Goal: Information Seeking & Learning: Learn about a topic

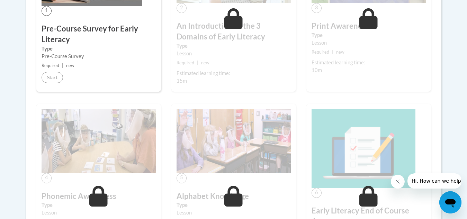
scroll to position [242, 0]
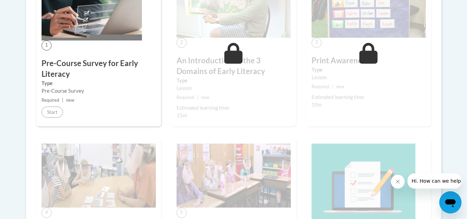
click at [88, 25] on img at bounding box center [92, 6] width 100 height 67
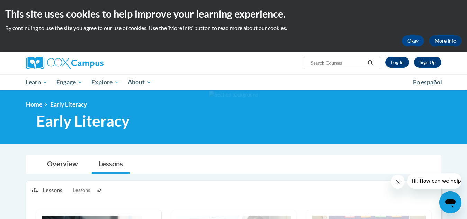
scroll to position [139, 0]
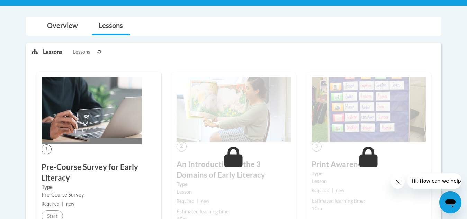
click at [89, 102] on img at bounding box center [92, 110] width 100 height 67
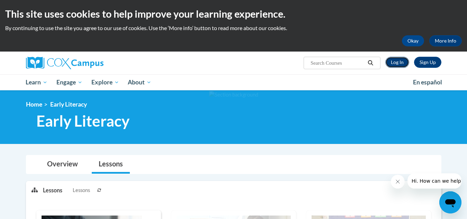
click at [393, 62] on link "Log In" at bounding box center [397, 62] width 24 height 11
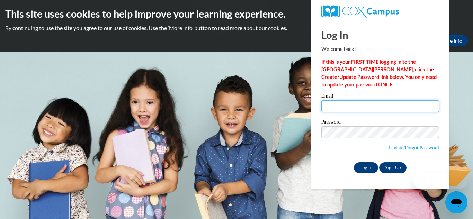
type input "bonessi.bianca@brevardschools.org"
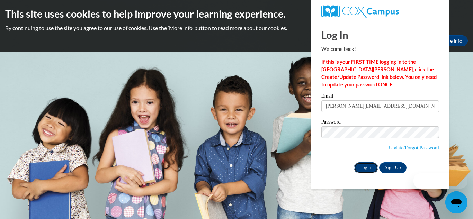
click at [371, 168] on input "Log In" at bounding box center [366, 167] width 24 height 11
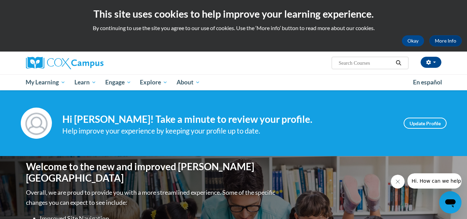
scroll to position [277, 0]
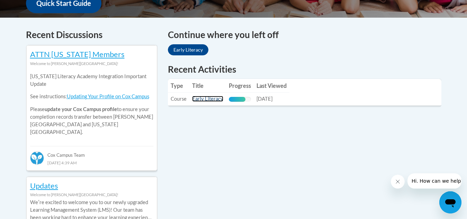
click at [205, 99] on link "Early Literacy" at bounding box center [207, 99] width 31 height 6
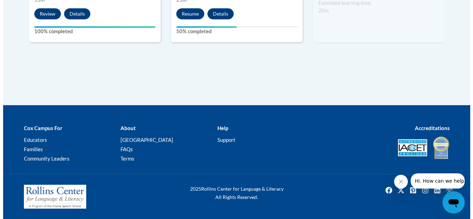
scroll to position [446, 0]
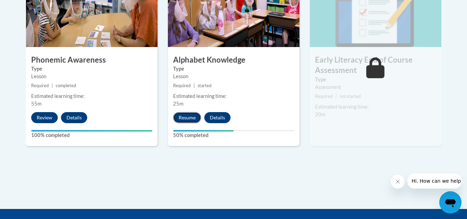
click at [185, 115] on button "Resume" at bounding box center [187, 117] width 28 height 11
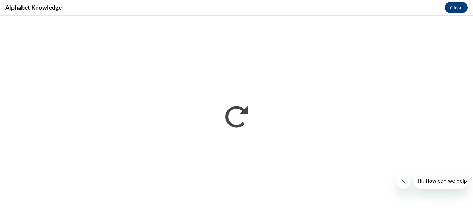
scroll to position [0, 0]
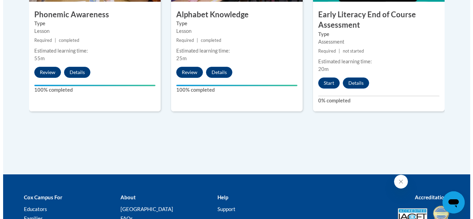
scroll to position [457, 0]
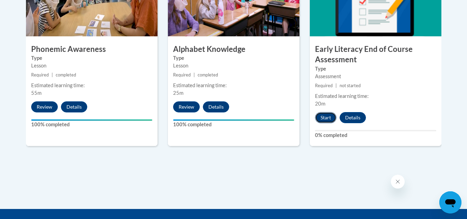
click at [331, 118] on button "Start" at bounding box center [325, 117] width 21 height 11
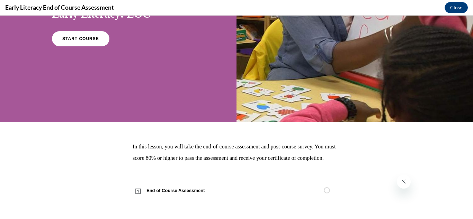
scroll to position [0, 0]
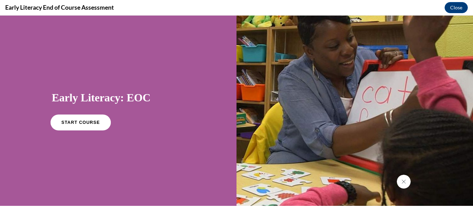
click at [68, 119] on link "START COURSE" at bounding box center [80, 123] width 60 height 16
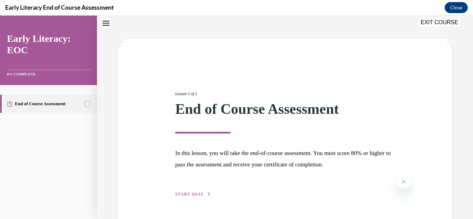
scroll to position [42, 0]
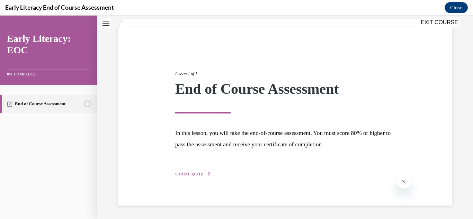
click at [193, 173] on span "START QUIZ" at bounding box center [189, 174] width 28 height 5
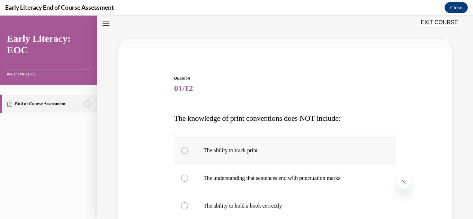
scroll to position [90, 0]
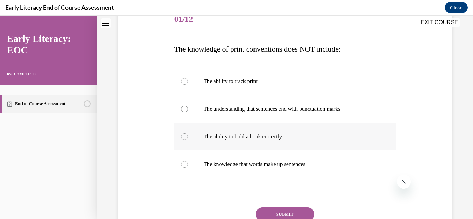
click at [278, 135] on p "The ability to hold a book correctly" at bounding box center [291, 136] width 175 height 7
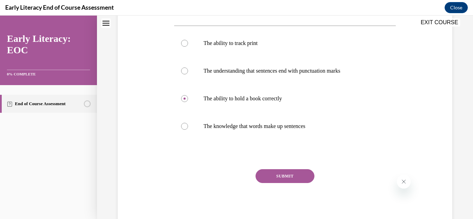
click at [286, 177] on button "SUBMIT" at bounding box center [285, 176] width 59 height 14
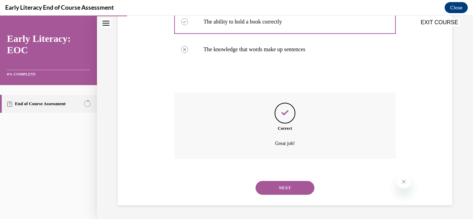
click at [286, 192] on button "NEXT" at bounding box center [285, 188] width 59 height 14
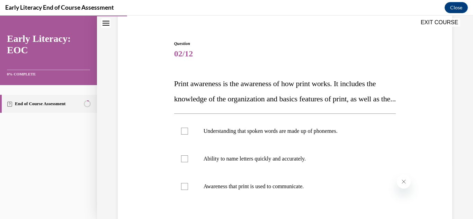
scroll to position [90, 0]
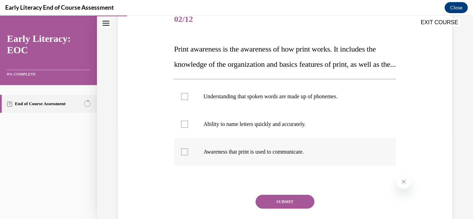
click at [265, 156] on p "Awareness that print is used to communicate." at bounding box center [291, 152] width 175 height 7
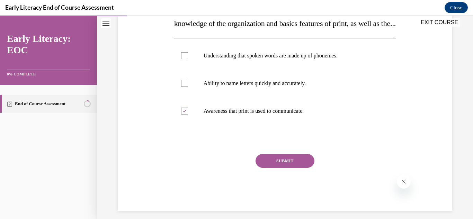
click at [269, 168] on button "SUBMIT" at bounding box center [285, 161] width 59 height 14
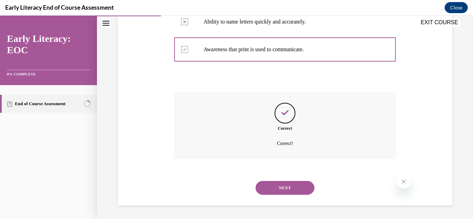
click at [268, 186] on button "NEXT" at bounding box center [285, 188] width 59 height 14
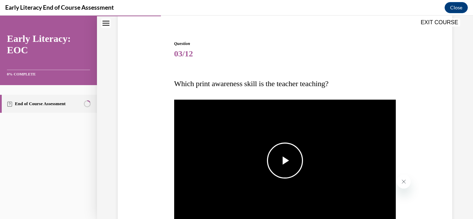
scroll to position [90, 0]
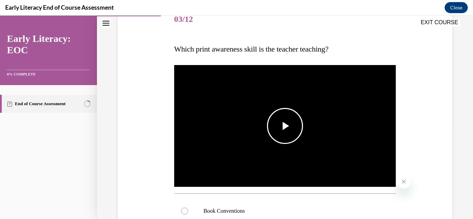
click at [285, 126] on span "Video player" at bounding box center [285, 126] width 0 height 0
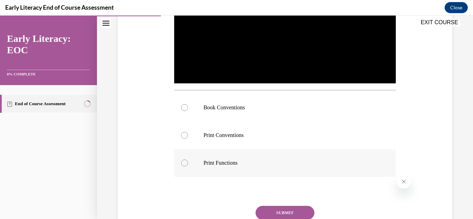
scroll to position [159, 0]
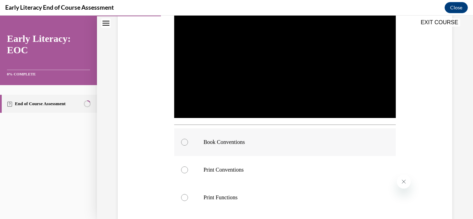
click at [214, 141] on p "Book Conventions" at bounding box center [291, 142] width 175 height 7
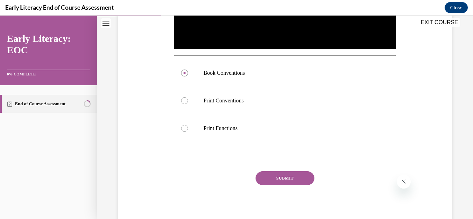
click at [291, 177] on button "SUBMIT" at bounding box center [285, 178] width 59 height 14
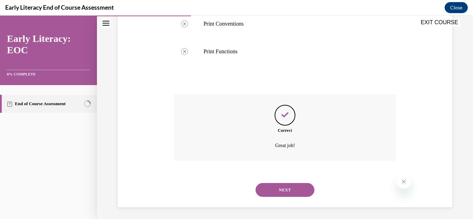
click at [275, 190] on button "NEXT" at bounding box center [285, 190] width 59 height 14
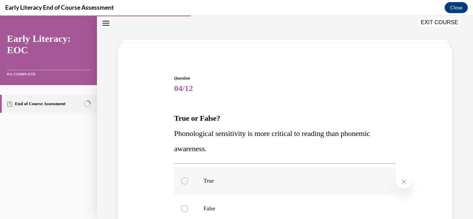
click at [183, 183] on div at bounding box center [184, 181] width 7 height 7
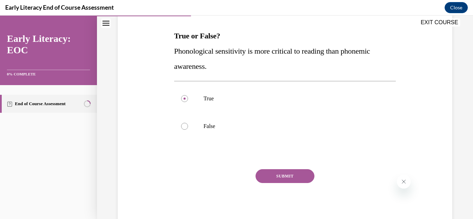
click at [265, 176] on button "SUBMIT" at bounding box center [285, 176] width 59 height 14
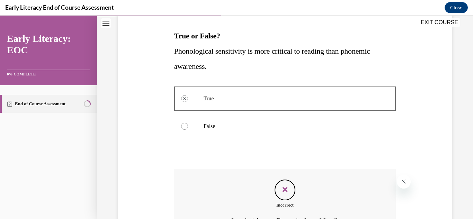
scroll to position [180, 0]
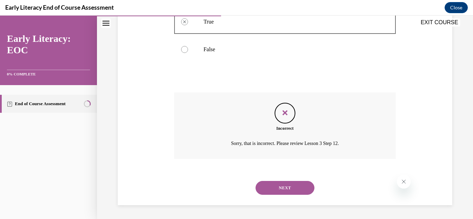
click at [275, 188] on button "NEXT" at bounding box center [285, 188] width 59 height 14
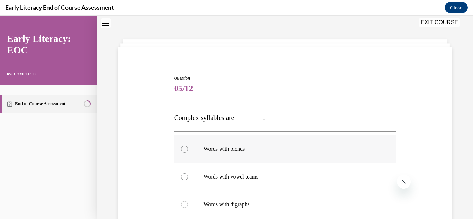
scroll to position [90, 0]
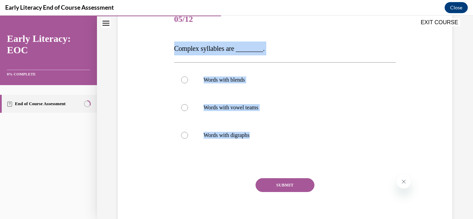
drag, startPoint x: 262, startPoint y: 136, endPoint x: 173, endPoint y: 50, distance: 123.5
click at [174, 50] on div "Question 05/12 Complex syllables are ________. Words with blends Words with vow…" at bounding box center [285, 120] width 222 height 229
copy div "Complex syllables are ________. Words with blends Words with vowel teams Words …"
click at [183, 80] on div at bounding box center [184, 80] width 7 height 7
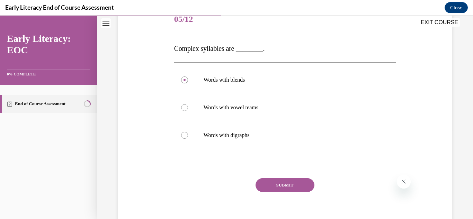
click at [279, 183] on button "SUBMIT" at bounding box center [285, 185] width 59 height 14
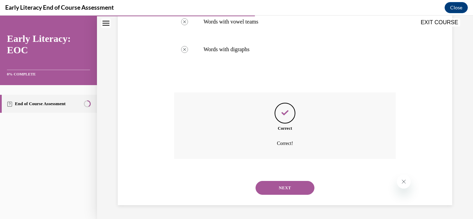
click at [298, 189] on button "NEXT" at bounding box center [285, 188] width 59 height 14
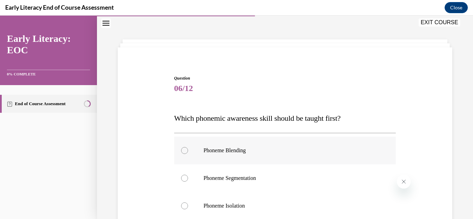
scroll to position [56, 0]
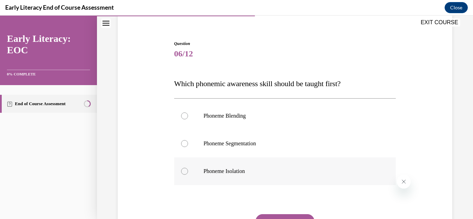
click at [241, 174] on p "Phoneme Isolation" at bounding box center [291, 171] width 175 height 7
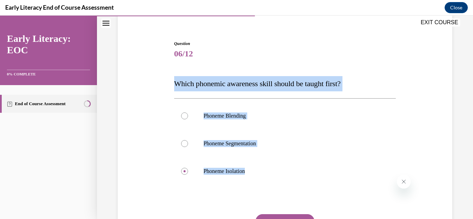
drag, startPoint x: 262, startPoint y: 173, endPoint x: 164, endPoint y: 83, distance: 133.6
click at [164, 83] on div "Question 06/12 Which phonemic awareness skill should be taught first? Phoneme B…" at bounding box center [285, 145] width 338 height 251
copy div "Which phonemic awareness skill should be taught first? Phoneme Blending Phoneme…"
click at [344, 188] on div "Phoneme Blending Phoneme Segmentation Phoneme Isolation" at bounding box center [285, 143] width 222 height 90
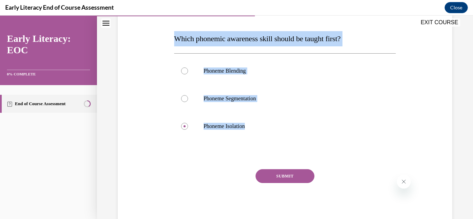
click at [291, 173] on button "SUBMIT" at bounding box center [285, 176] width 59 height 14
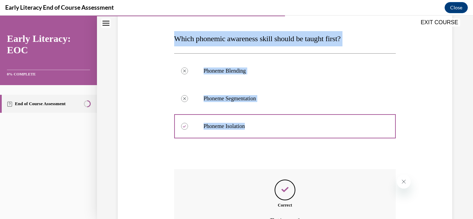
click at [454, 103] on div "Question 06/12 Which phonemic awareness skill should be taught first? Phoneme B…" at bounding box center [285, 117] width 376 height 360
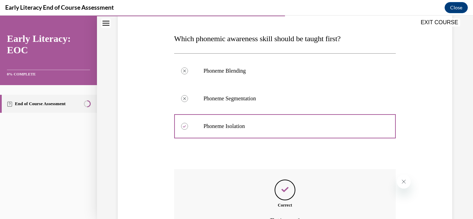
scroll to position [178, 0]
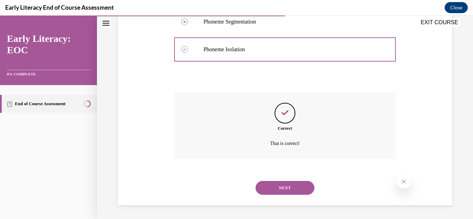
click at [290, 188] on button "NEXT" at bounding box center [285, 188] width 59 height 14
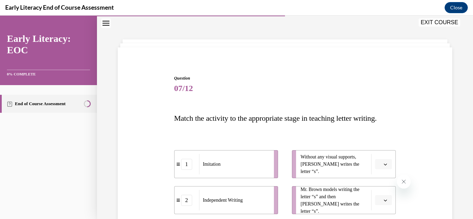
scroll to position [90, 0]
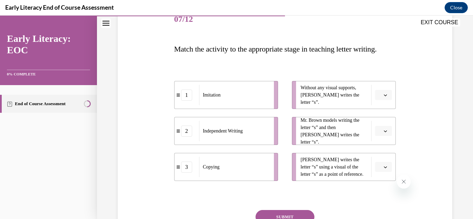
click at [381, 100] on button "button" at bounding box center [383, 95] width 17 height 10
click at [379, 148] on div "2" at bounding box center [377, 154] width 17 height 14
click at [383, 136] on button "button" at bounding box center [383, 131] width 17 height 10
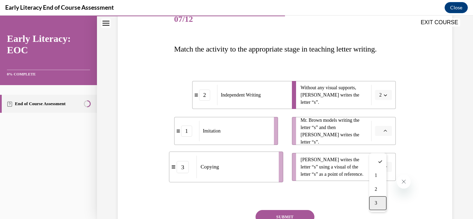
click at [378, 202] on div "3" at bounding box center [377, 203] width 17 height 14
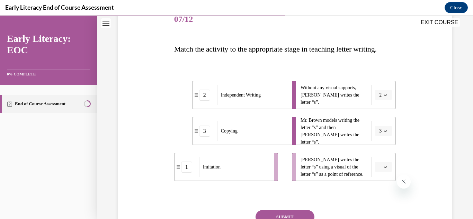
click at [384, 169] on icon "button" at bounding box center [385, 167] width 3 height 3
click at [377, 136] on span "1" at bounding box center [376, 139] width 2 height 6
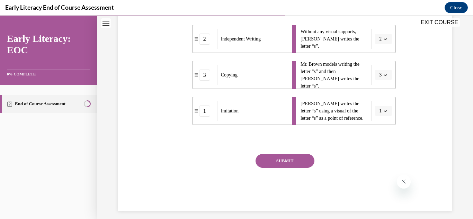
click at [289, 168] on button "SUBMIT" at bounding box center [285, 161] width 59 height 14
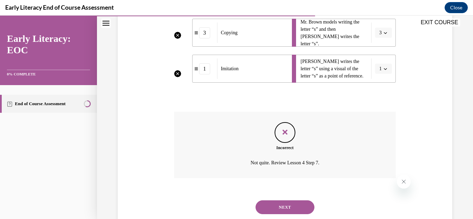
scroll to position [154, 0]
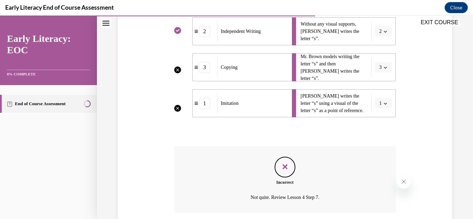
click at [383, 81] on li "Mr. Brown models writing the letter “s” and then Tina writes the letter “s”. 3" at bounding box center [344, 67] width 104 height 28
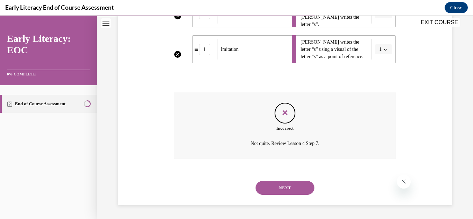
click at [290, 187] on button "NEXT" at bounding box center [285, 188] width 59 height 14
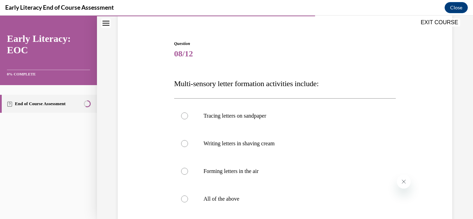
scroll to position [90, 0]
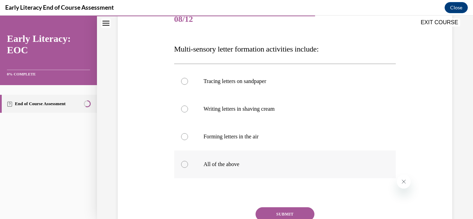
click at [193, 168] on div at bounding box center [285, 165] width 222 height 28
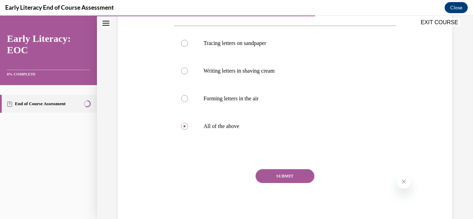
click at [281, 176] on button "SUBMIT" at bounding box center [285, 176] width 59 height 14
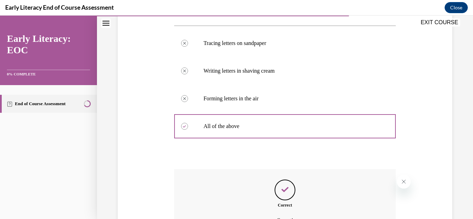
scroll to position [205, 0]
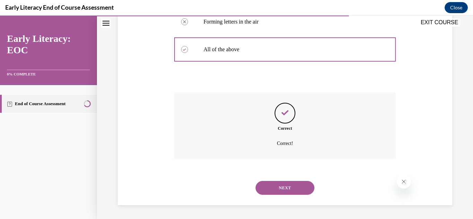
click at [278, 188] on button "NEXT" at bounding box center [285, 188] width 59 height 14
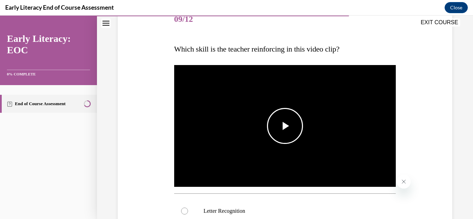
scroll to position [125, 0]
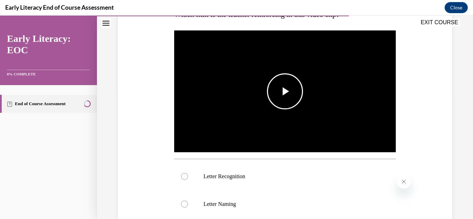
click at [285, 91] on span "Video player" at bounding box center [285, 91] width 0 height 0
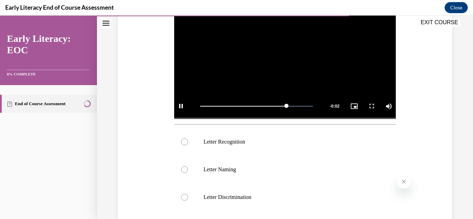
scroll to position [194, 0]
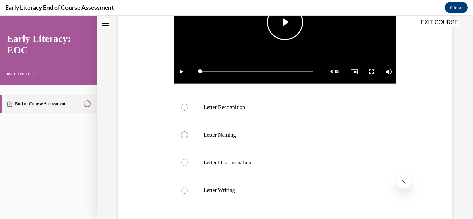
drag, startPoint x: 308, startPoint y: 69, endPoint x: 176, endPoint y: 79, distance: 132.0
click at [176, 79] on div "Play Loaded : 100.00% 0:00 0:00 Remaining Time - 0:05 1x Playback Rate 1x Capti…" at bounding box center [285, 72] width 222 height 26
click at [285, 22] on span "Video player" at bounding box center [285, 22] width 0 height 0
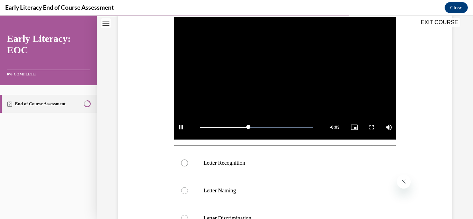
scroll to position [173, 0]
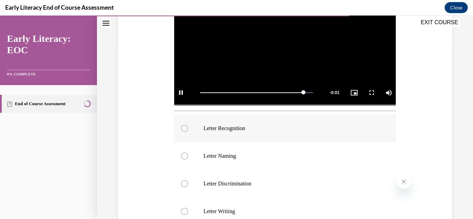
click at [259, 125] on p "Letter Recognition" at bounding box center [291, 128] width 175 height 7
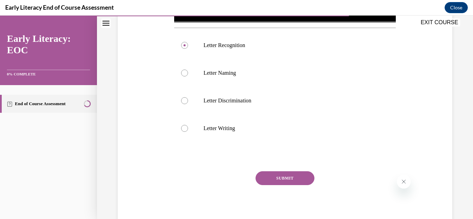
click at [289, 175] on button "SUBMIT" at bounding box center [285, 178] width 59 height 14
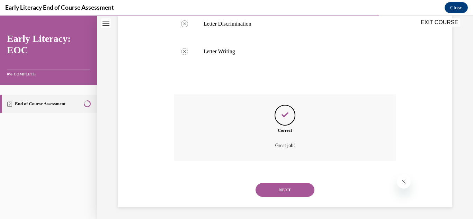
click at [293, 184] on button "NEXT" at bounding box center [285, 190] width 59 height 14
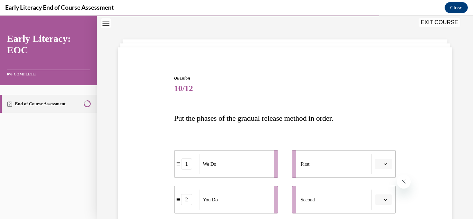
scroll to position [125, 0]
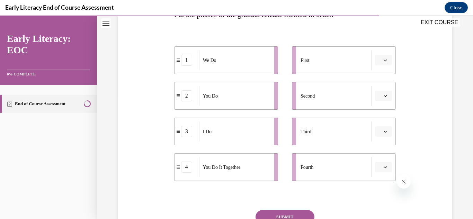
click at [383, 58] on span "button" at bounding box center [385, 60] width 5 height 5
click at [377, 115] on span "3" at bounding box center [376, 118] width 2 height 6
click at [380, 134] on button "button" at bounding box center [383, 131] width 17 height 10
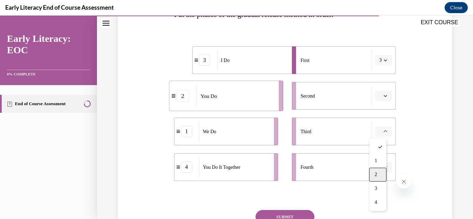
click at [378, 170] on div "2" at bounding box center [377, 175] width 17 height 14
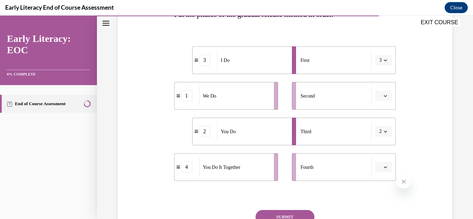
click at [380, 93] on button "button" at bounding box center [383, 96] width 17 height 10
click at [373, 140] on div "2" at bounding box center [377, 139] width 17 height 14
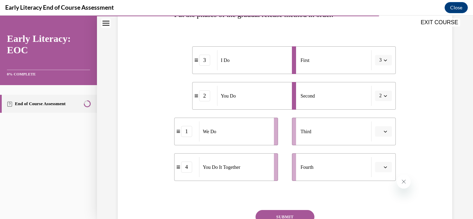
click at [387, 130] on button "button" at bounding box center [383, 131] width 17 height 10
click at [374, 185] on div "3" at bounding box center [377, 189] width 17 height 14
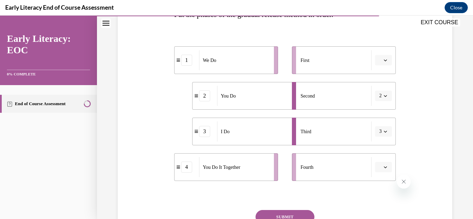
click at [379, 57] on button "button" at bounding box center [383, 60] width 17 height 10
click at [371, 116] on div "3" at bounding box center [377, 117] width 17 height 14
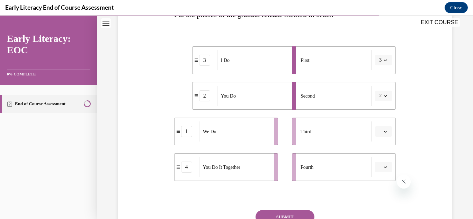
click at [383, 129] on span "button" at bounding box center [385, 131] width 5 height 5
click at [384, 96] on icon "button" at bounding box center [385, 96] width 3 height 2
click at [375, 123] on span "1" at bounding box center [374, 126] width 2 height 6
click at [384, 130] on button "button" at bounding box center [383, 131] width 17 height 10
click at [378, 175] on div "2" at bounding box center [377, 175] width 17 height 14
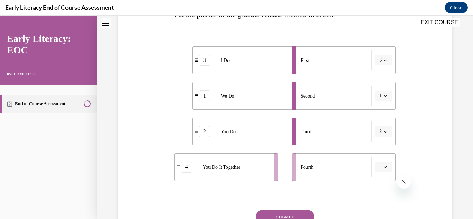
click at [384, 167] on icon "button" at bounding box center [385, 167] width 3 height 3
click at [380, 153] on div "4" at bounding box center [377, 152] width 17 height 14
click at [292, 213] on button "SUBMIT" at bounding box center [285, 217] width 59 height 14
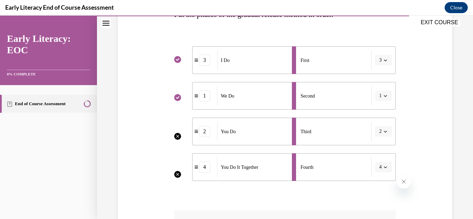
click at [381, 133] on li "Third 2" at bounding box center [344, 132] width 104 height 28
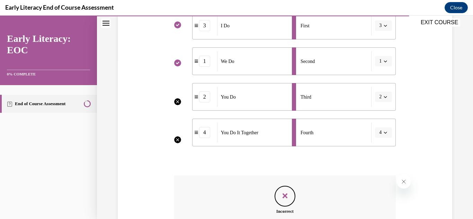
scroll to position [243, 0]
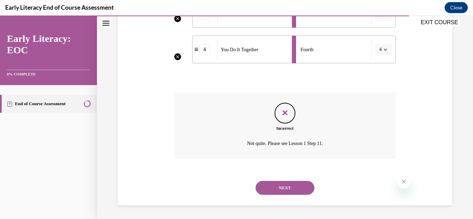
click at [287, 186] on button "NEXT" at bounding box center [285, 188] width 59 height 14
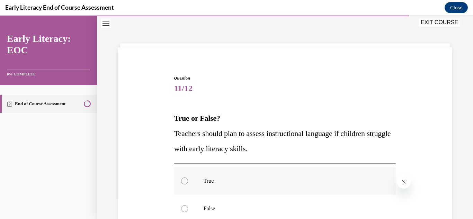
scroll to position [90, 0]
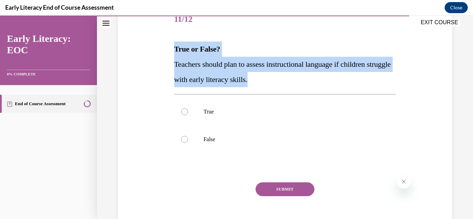
drag, startPoint x: 284, startPoint y: 79, endPoint x: 174, endPoint y: 50, distance: 113.9
click at [174, 50] on div "True or False? Teachers should plan to assess instructional language if childre…" at bounding box center [285, 65] width 222 height 46
copy div "True or False? Teachers should plan to assess instructional language if childre…"
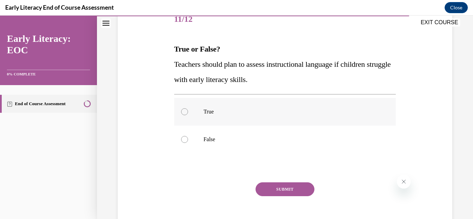
click at [189, 117] on div at bounding box center [285, 112] width 222 height 28
click at [297, 186] on button "SUBMIT" at bounding box center [285, 190] width 59 height 14
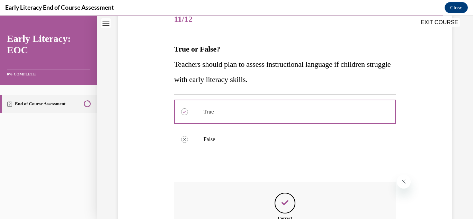
scroll to position [180, 0]
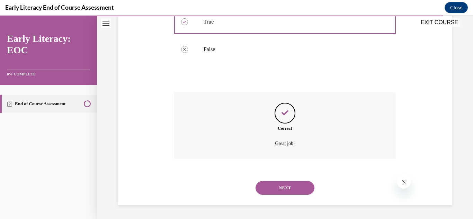
click at [297, 189] on button "NEXT" at bounding box center [285, 188] width 59 height 14
